Goal: Task Accomplishment & Management: Use online tool/utility

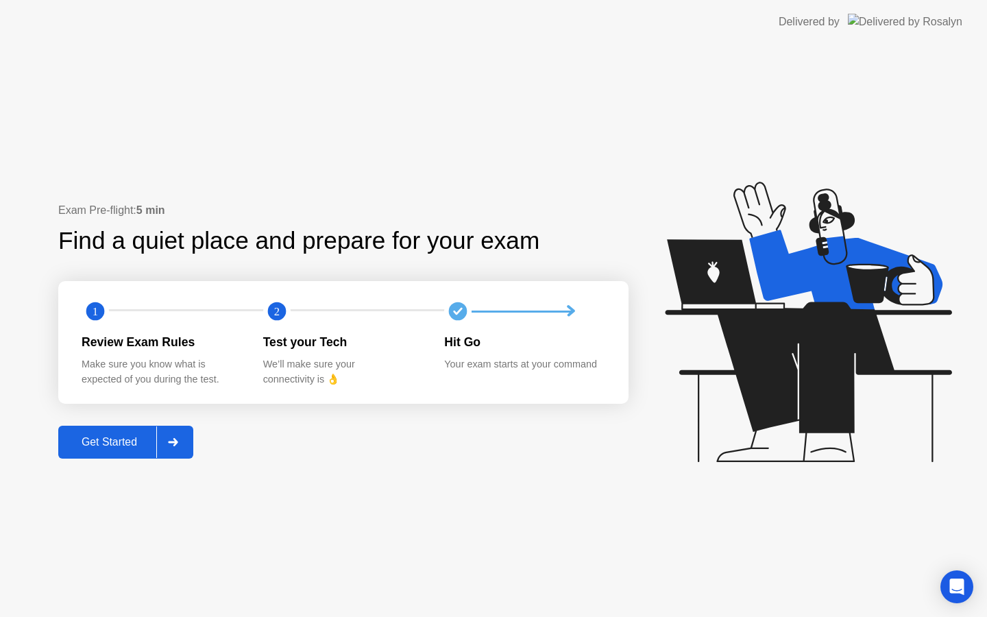
click at [133, 439] on div "Get Started" at bounding box center [109, 442] width 94 height 12
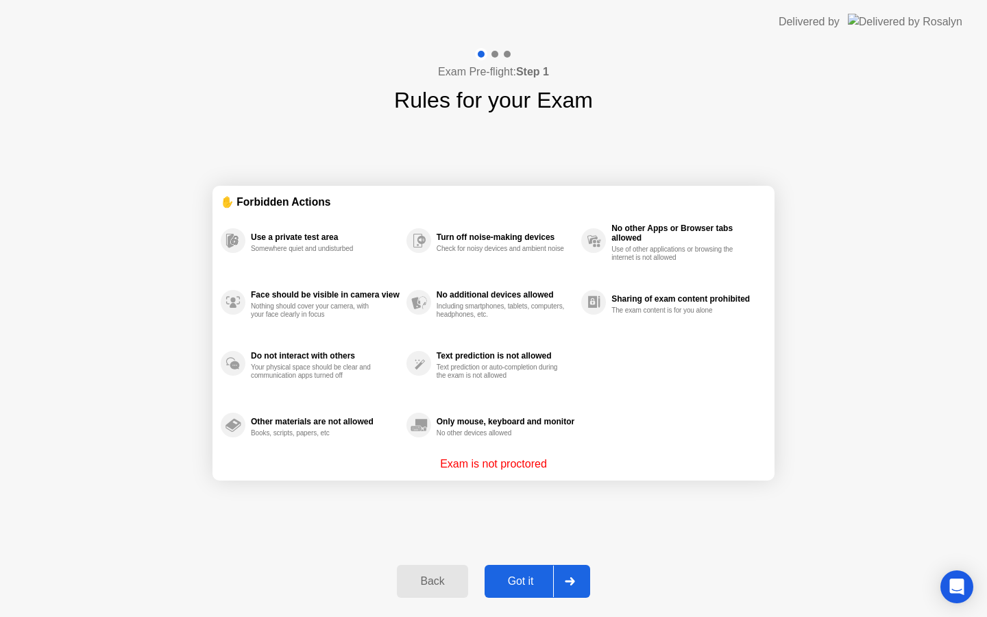
click at [525, 579] on div "Got it" at bounding box center [521, 581] width 64 height 12
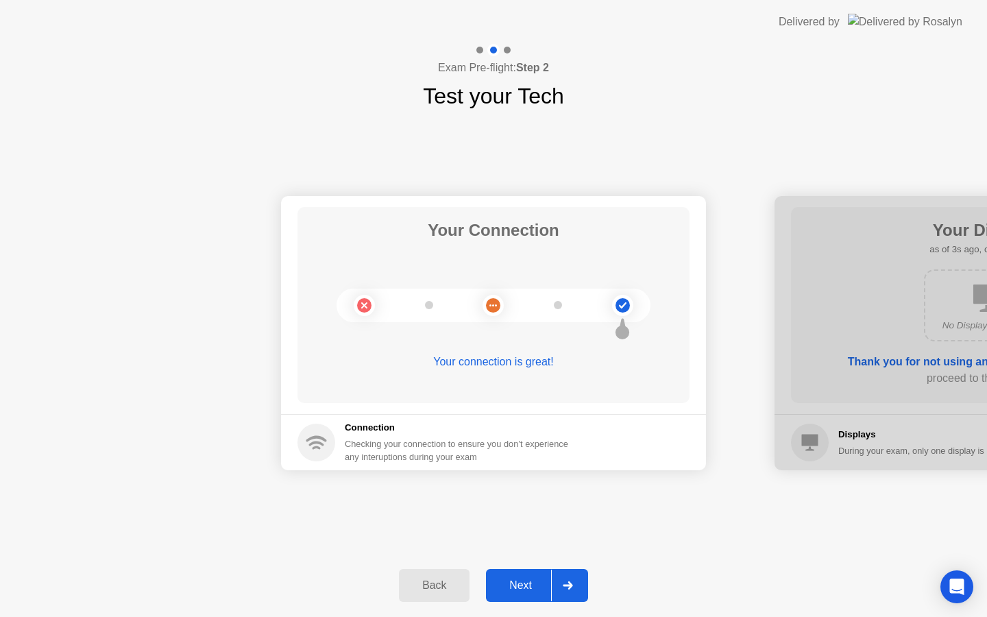
click at [525, 579] on div "Next" at bounding box center [520, 585] width 61 height 12
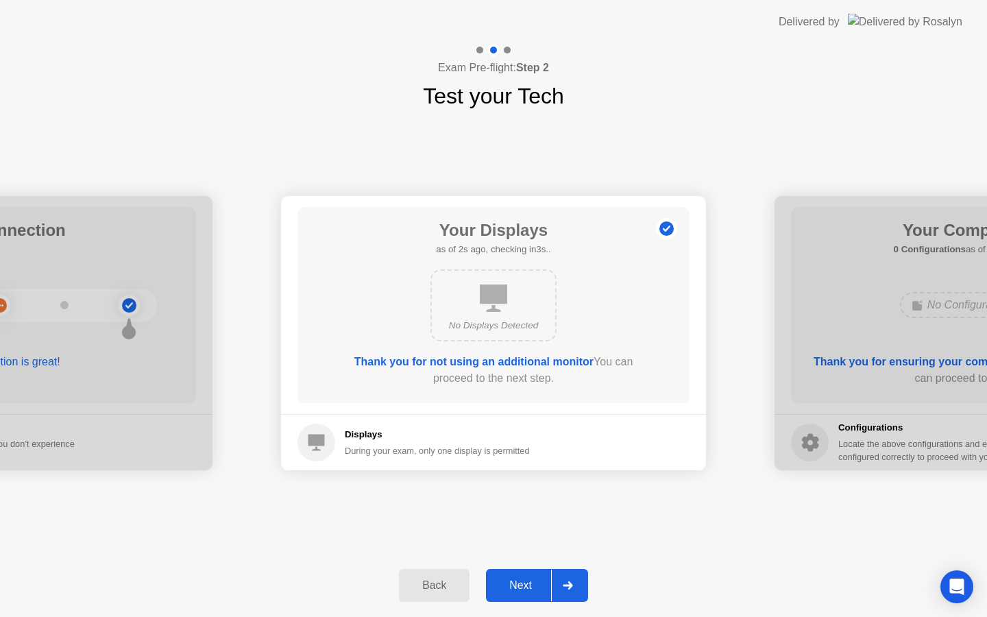
click at [525, 579] on div "Next" at bounding box center [520, 585] width 61 height 12
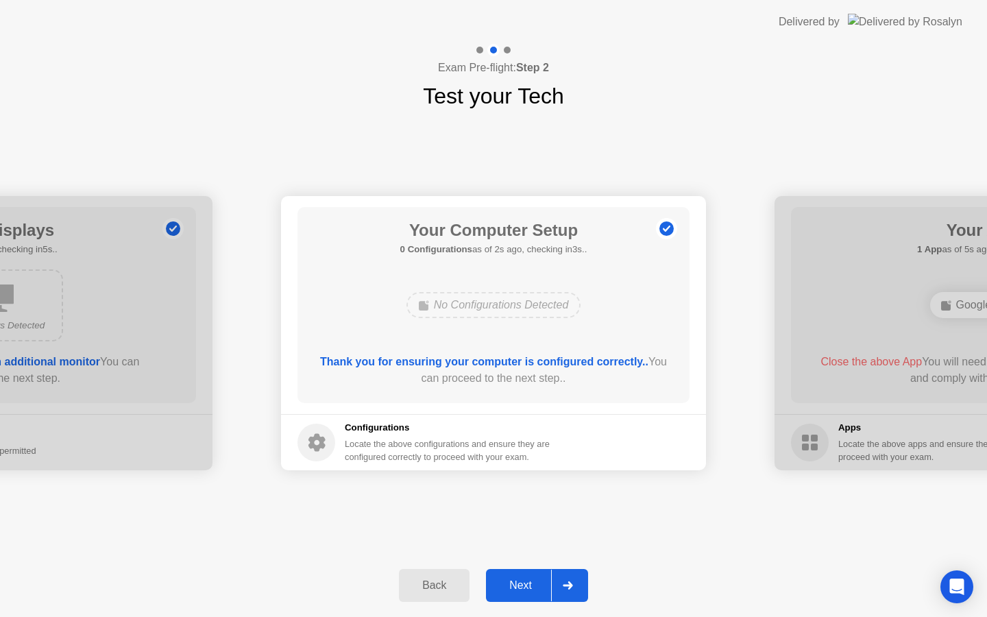
click at [525, 579] on div "Next" at bounding box center [520, 585] width 61 height 12
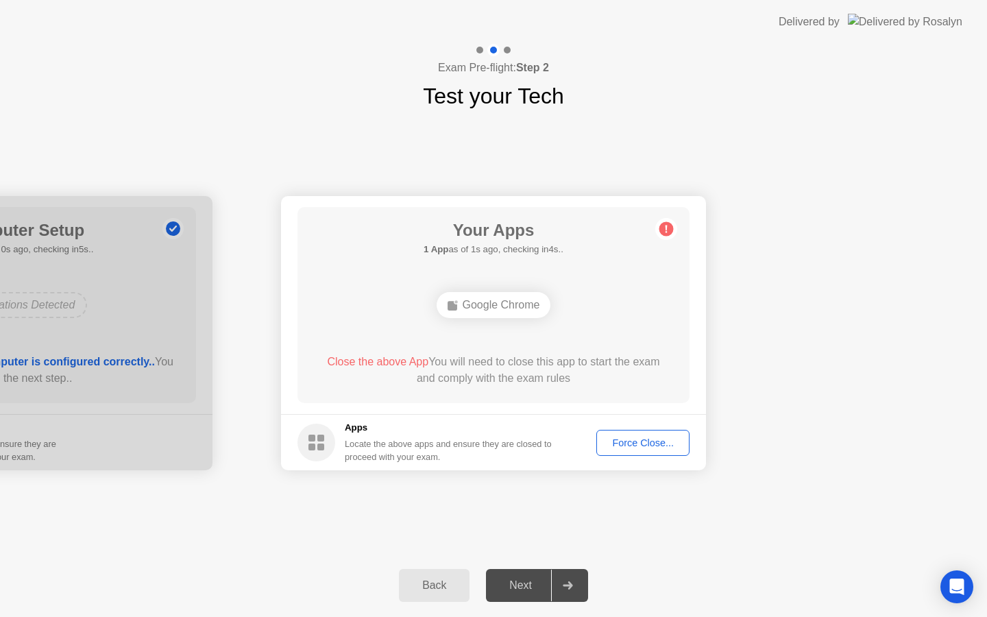
click at [613, 441] on div "Force Close..." at bounding box center [643, 442] width 84 height 11
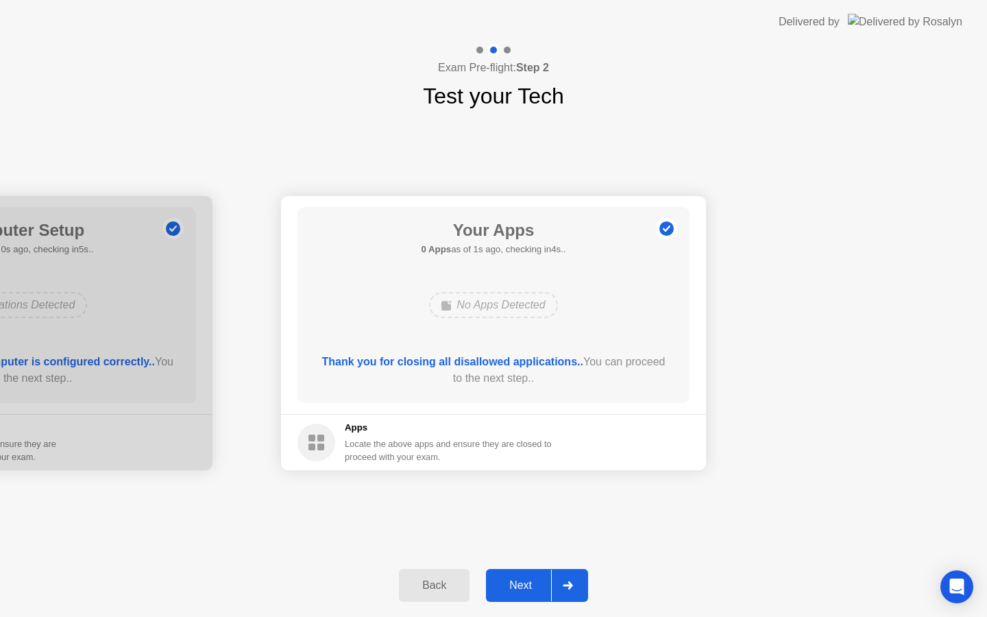
click at [526, 585] on div "Next" at bounding box center [520, 585] width 61 height 12
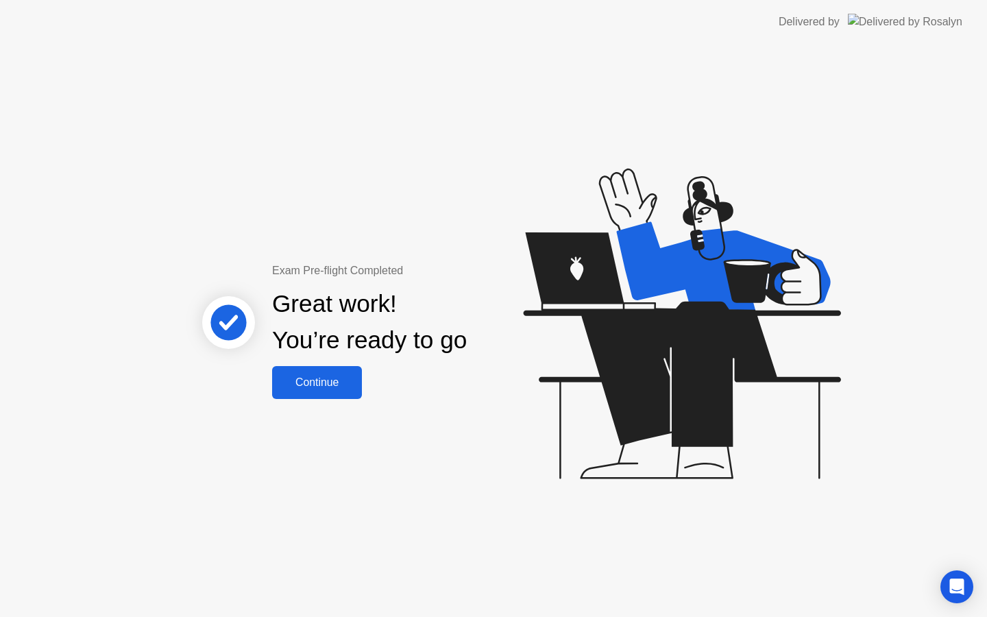
click at [321, 378] on div "Continue" at bounding box center [317, 382] width 82 height 12
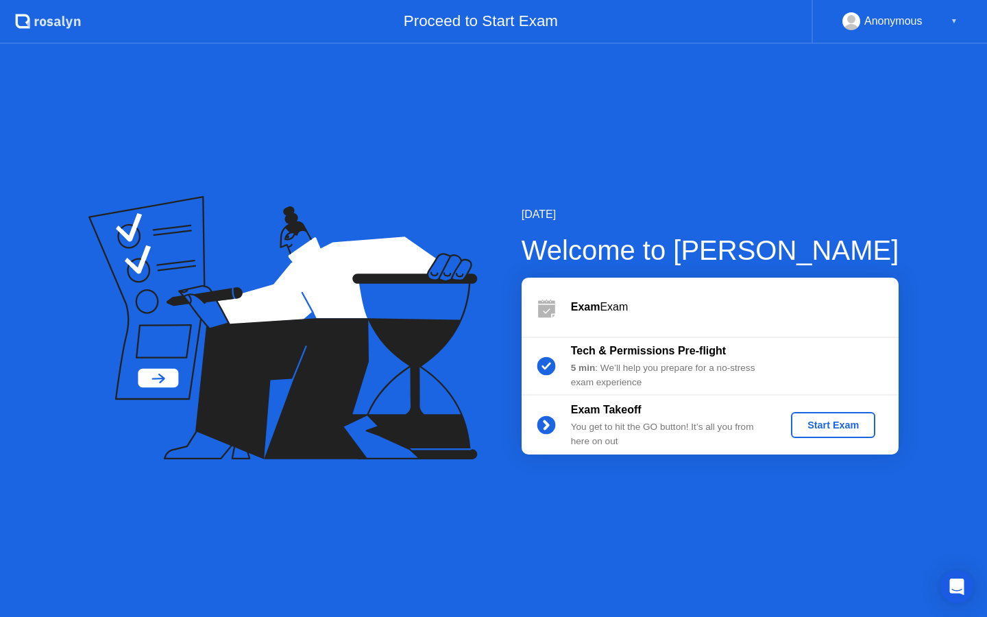
click at [807, 419] on div "Start Exam" at bounding box center [832, 424] width 73 height 11
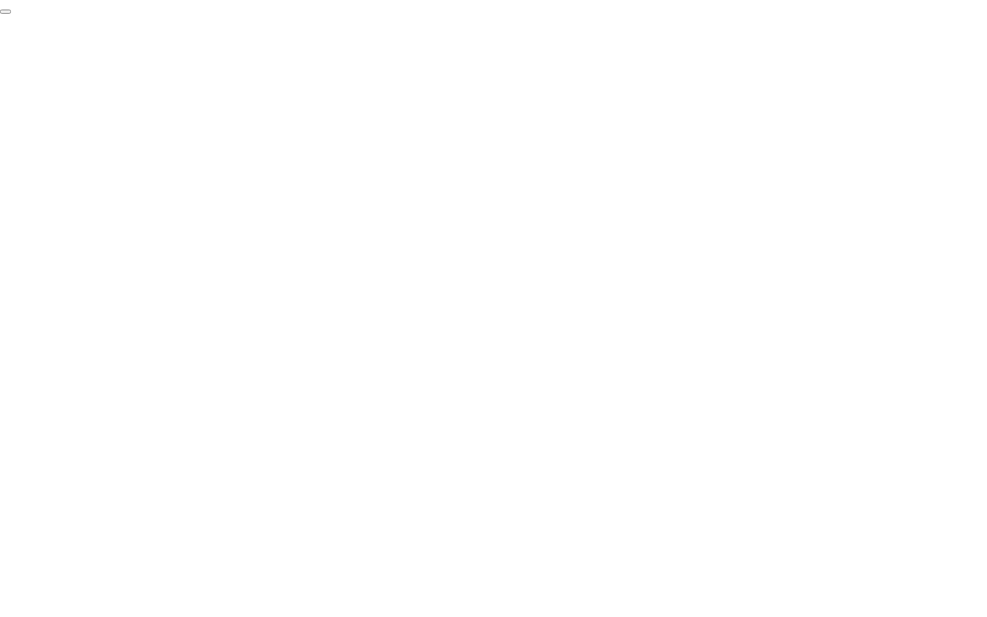
click div "End Proctoring Session"
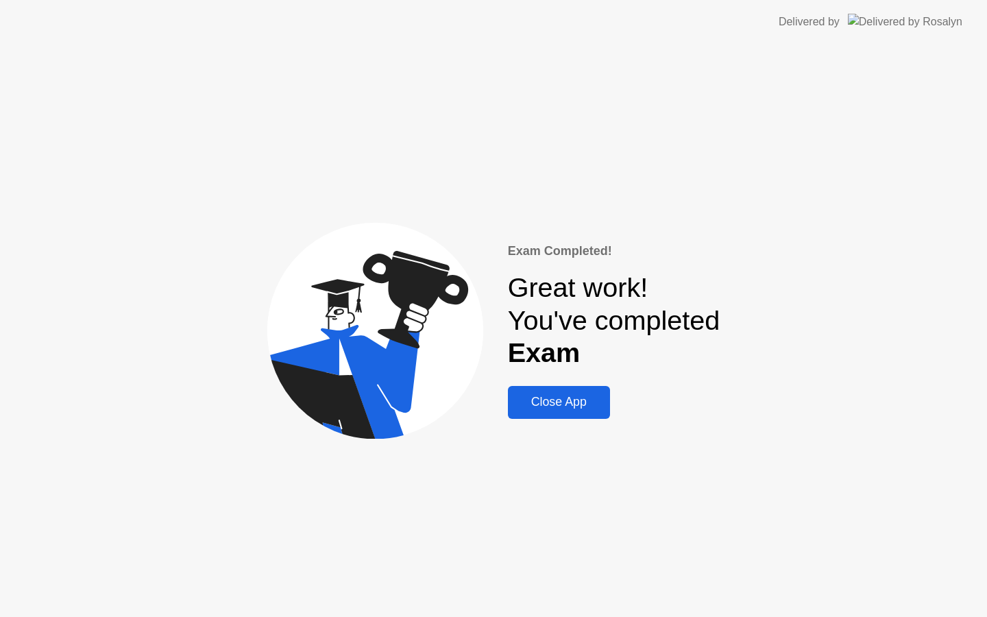
click at [556, 409] on div "Close App" at bounding box center [559, 402] width 94 height 14
